Goal: Task Accomplishment & Management: Complete application form

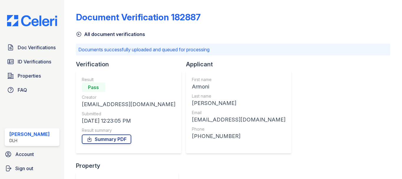
click at [27, 16] on img at bounding box center [31, 20] width 59 height 11
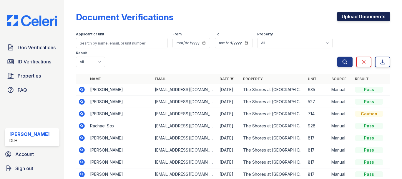
click at [342, 13] on link "Upload Documents" at bounding box center [363, 16] width 53 height 9
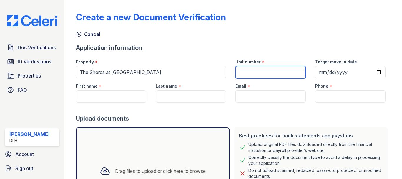
click at [251, 66] on input "Unit number" at bounding box center [270, 72] width 70 height 12
type input "527"
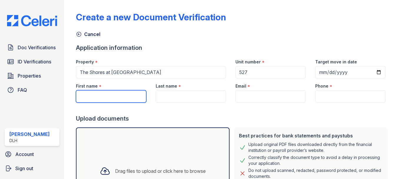
click at [82, 94] on input "First name" at bounding box center [111, 96] width 70 height 12
type input "Kia"
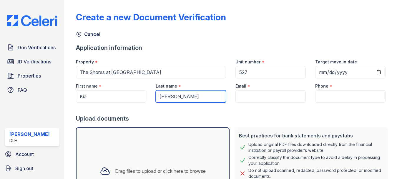
type input "[PERSON_NAME]"
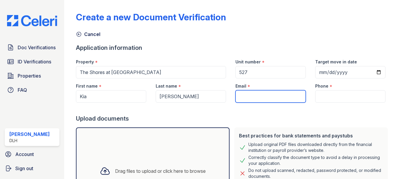
click at [268, 91] on input "Email" at bounding box center [270, 96] width 70 height 12
paste input "[EMAIL_ADDRESS][DOMAIN_NAME]"
type input "[EMAIL_ADDRESS][DOMAIN_NAME]"
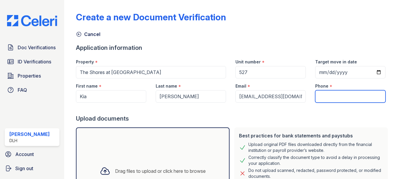
click at [328, 96] on input "Phone" at bounding box center [350, 96] width 70 height 12
click at [321, 94] on input "Phone" at bounding box center [350, 96] width 70 height 12
paste input "tel:[PHONE_NUMBER]"
click at [323, 97] on input "tel:[PHONE_NUMBER]" at bounding box center [350, 96] width 70 height 12
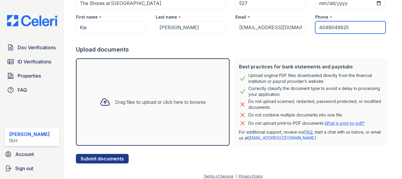
scroll to position [73, 0]
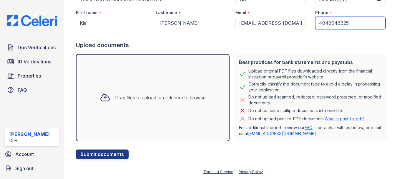
type input "4048048825"
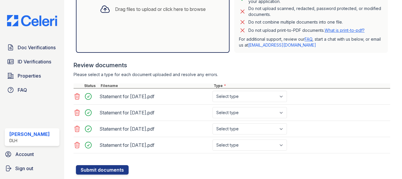
scroll to position [177, 0]
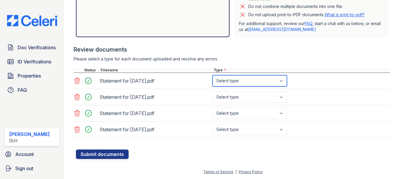
click at [261, 81] on select "Select type Paystub Bank Statement Offer Letter Tax Documents Benefit Award Let…" at bounding box center [250, 80] width 74 height 11
select select "paystub"
click at [213, 75] on select "Select type Paystub Bank Statement Offer Letter Tax Documents Benefit Award Let…" at bounding box center [250, 80] width 74 height 11
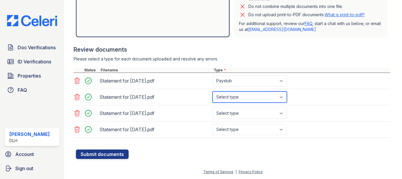
click at [231, 94] on select "Select type Paystub Bank Statement Offer Letter Tax Documents Benefit Award Let…" at bounding box center [250, 96] width 74 height 11
select select "paystub"
click at [213, 91] on select "Select type Paystub Bank Statement Offer Letter Tax Documents Benefit Award Let…" at bounding box center [250, 96] width 74 height 11
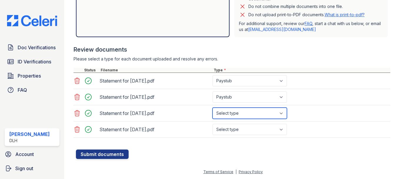
click at [229, 113] on select "Select type Paystub Bank Statement Offer Letter Tax Documents Benefit Award Let…" at bounding box center [250, 112] width 74 height 11
select select "paystub"
click at [213, 107] on select "Select type Paystub Bank Statement Offer Letter Tax Documents Benefit Award Let…" at bounding box center [250, 112] width 74 height 11
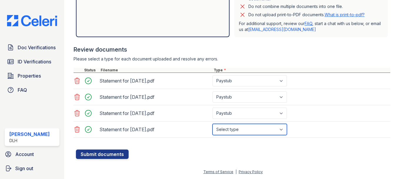
click at [224, 129] on select "Select type Paystub Bank Statement Offer Letter Tax Documents Benefit Award Let…" at bounding box center [250, 129] width 74 height 11
select select "paystub"
click at [213, 124] on select "Select type Paystub Bank Statement Offer Letter Tax Documents Benefit Award Let…" at bounding box center [250, 129] width 74 height 11
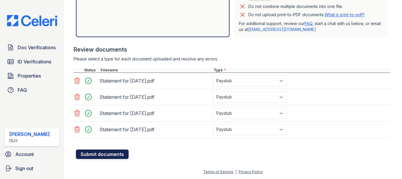
click at [105, 153] on button "Submit documents" at bounding box center [102, 153] width 53 height 9
